Goal: Check status: Check status

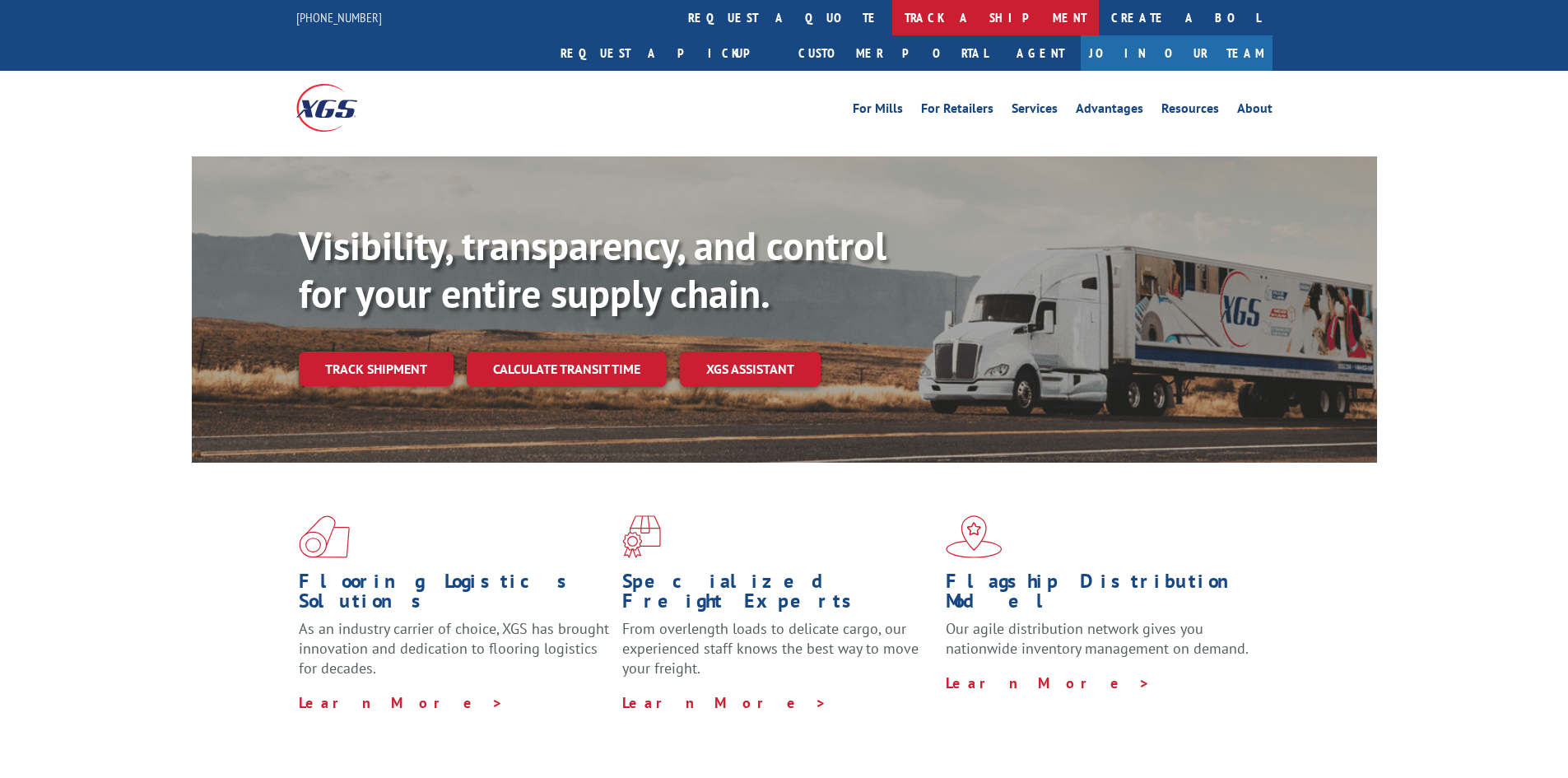
click at [892, 15] on link "track a shipment" at bounding box center [995, 17] width 207 height 35
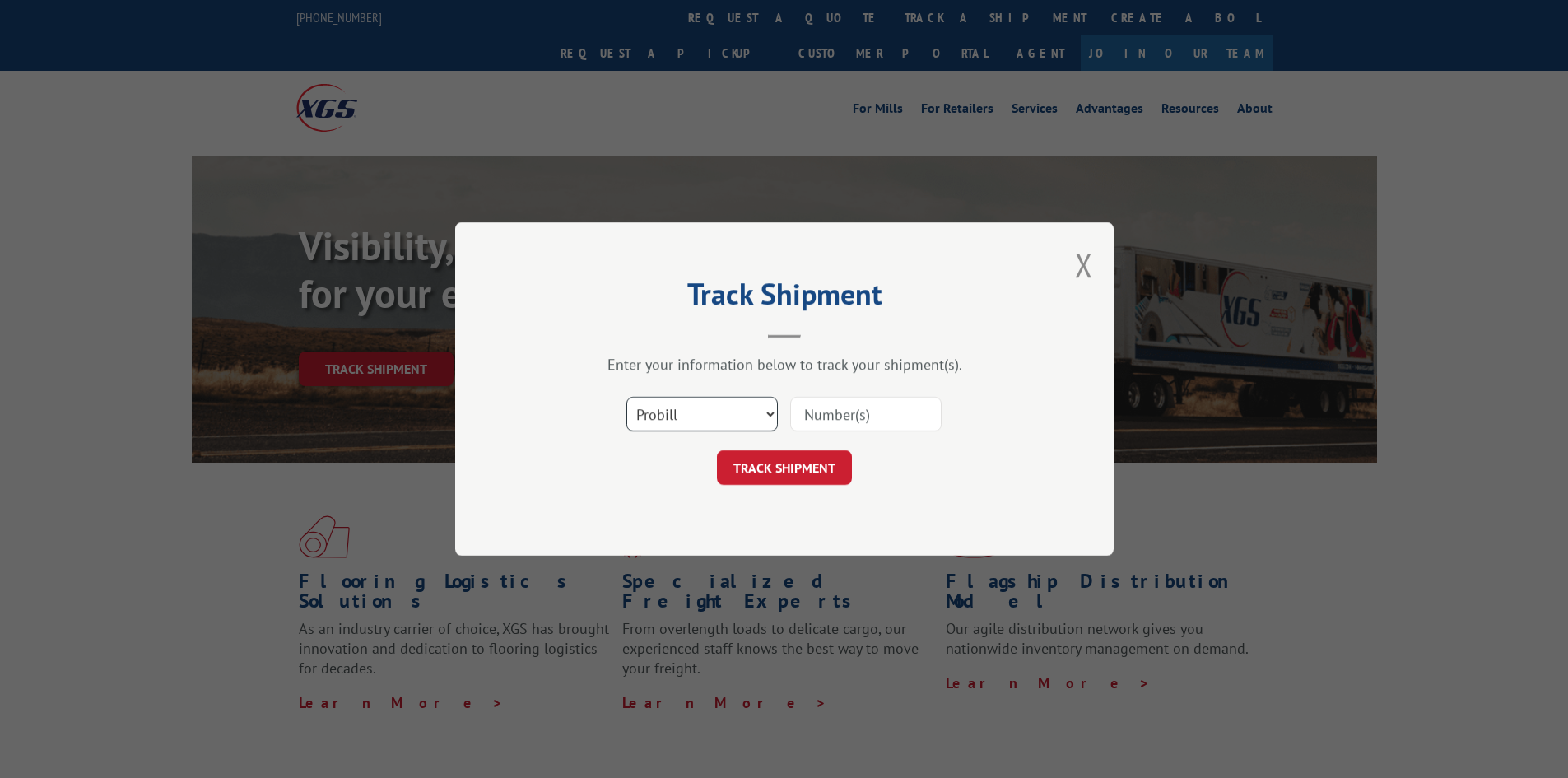
click at [669, 418] on select "Select category... Probill BOL PO" at bounding box center [703, 414] width 152 height 35
select select "bol"
click at [627, 397] on select "Select category... Probill BOL PO" at bounding box center [703, 414] width 152 height 35
click at [839, 420] on input at bounding box center [866, 414] width 152 height 35
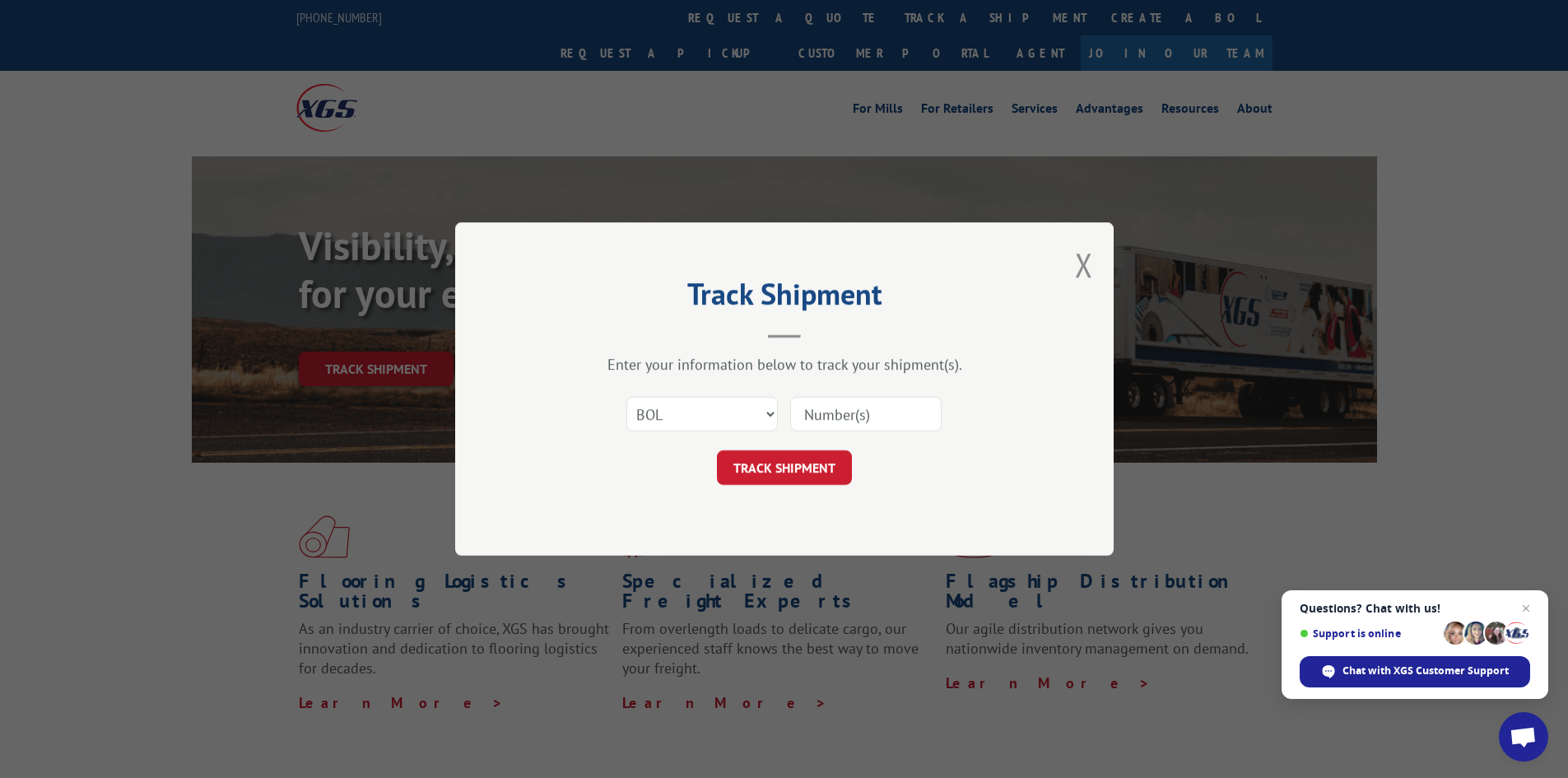
paste input "7059516"
type input "7059516"
click at [786, 467] on button "TRACK SHIPMENT" at bounding box center [784, 468] width 135 height 35
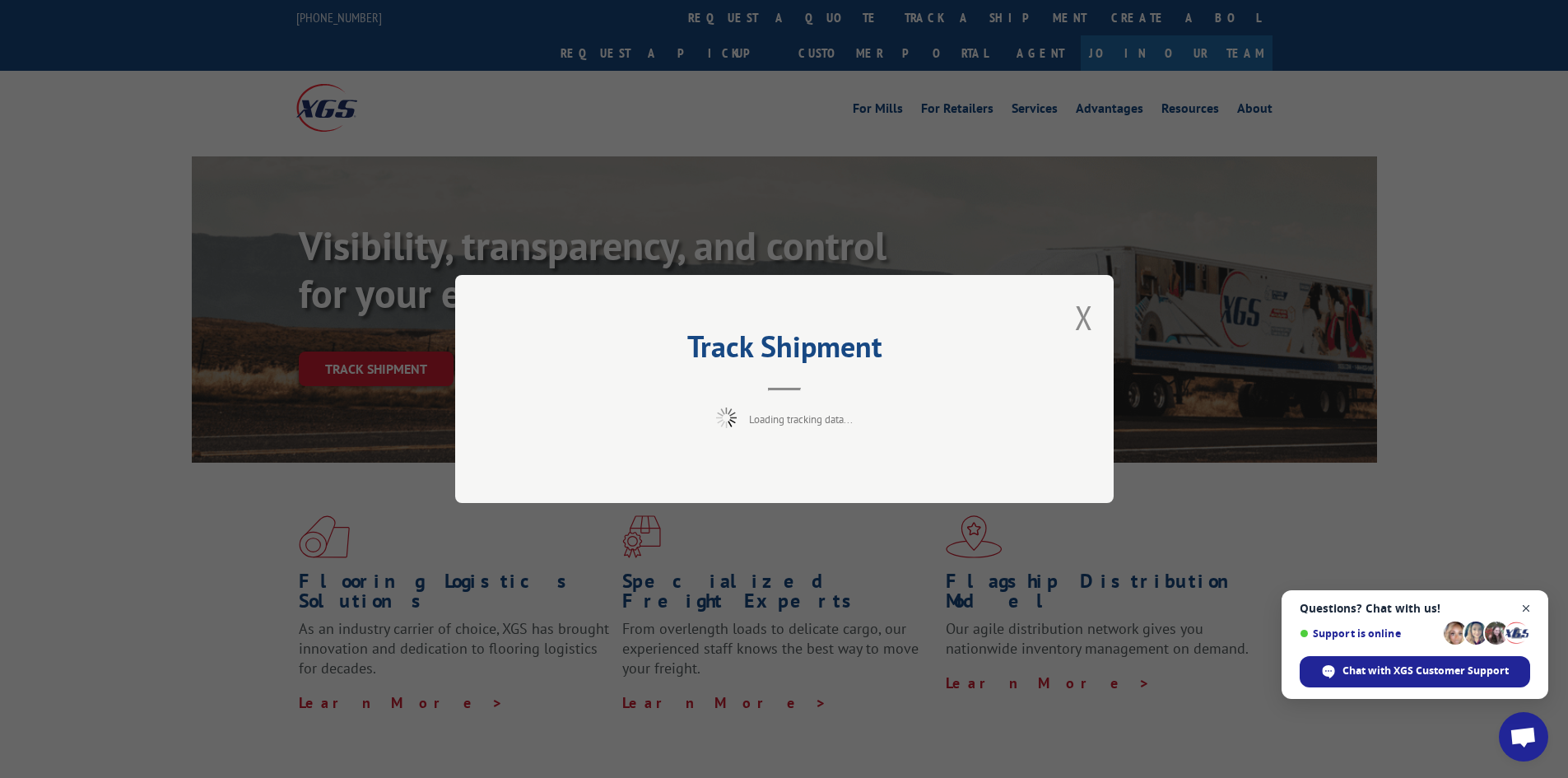
click at [1527, 606] on span "Close chat" at bounding box center [1526, 609] width 21 height 21
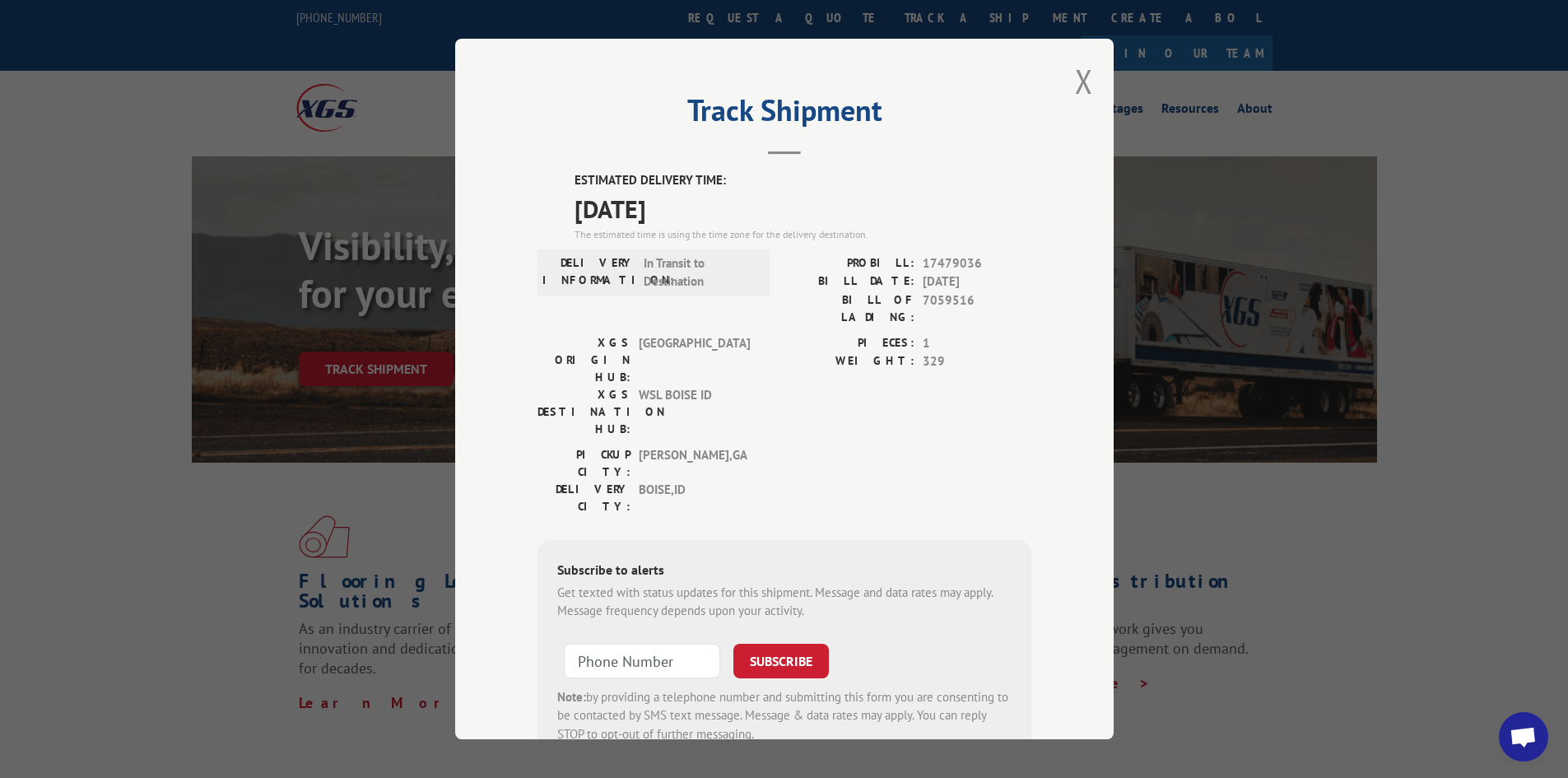
drag, startPoint x: 548, startPoint y: 182, endPoint x: 712, endPoint y: 202, distance: 165.2
click at [712, 202] on div "ESTIMATED DELIVERY TIME: [DATE] The estimated time is using the time zone for t…" at bounding box center [784, 467] width 494 height 592
copy div "ESTIMATED DELIVERY TIME: [DATE]"
